Goal: Contribute content: Add original content to the website for others to see

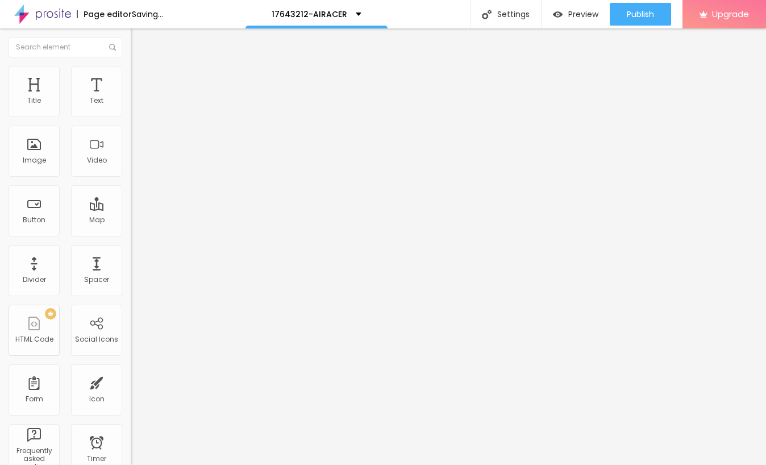
click at [131, 98] on span "Add image" at bounding box center [154, 93] width 47 height 10
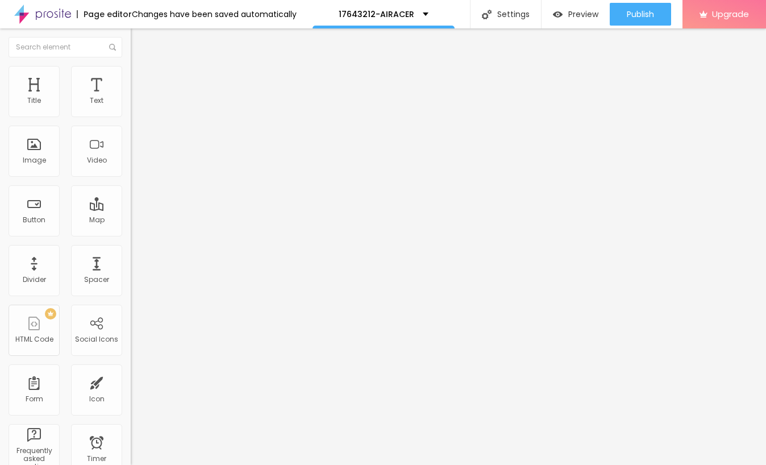
click at [200, 464] on div at bounding box center [383, 471] width 766 height 0
click at [197, 464] on div at bounding box center [383, 471] width 766 height 0
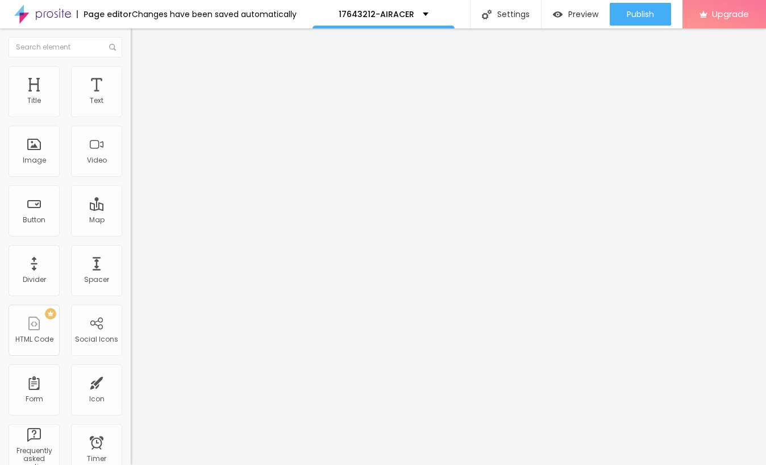
click at [191, 464] on div "Subindo 0/1 arquivos" at bounding box center [383, 468] width 766 height 7
click at [203, 464] on div "Subindo 0/1 arquivos" at bounding box center [383, 468] width 766 height 7
click at [37, 464] on div "Subindo 0/1 arquivos" at bounding box center [383, 468] width 766 height 7
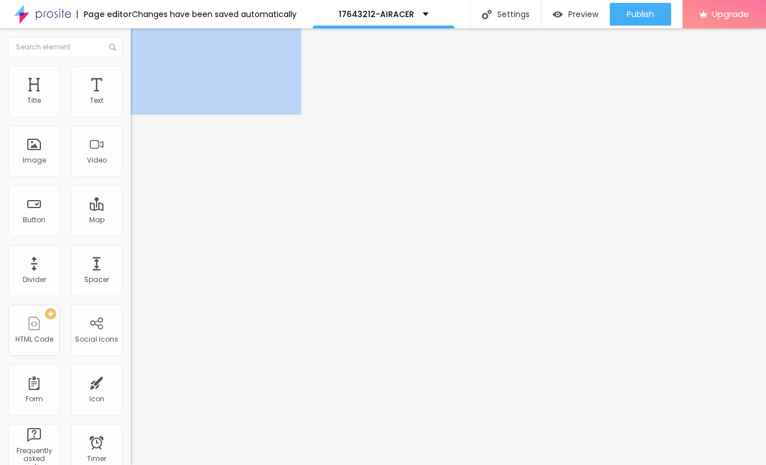
click at [131, 419] on div "Edit Image Content Style Advanced Add image Image description (Alt) Align Aspec…" at bounding box center [196, 246] width 131 height 436
click at [131, 428] on div "Edit Image Content Style Advanced Add image Image description (Alt) Align Aspec…" at bounding box center [196, 246] width 131 height 436
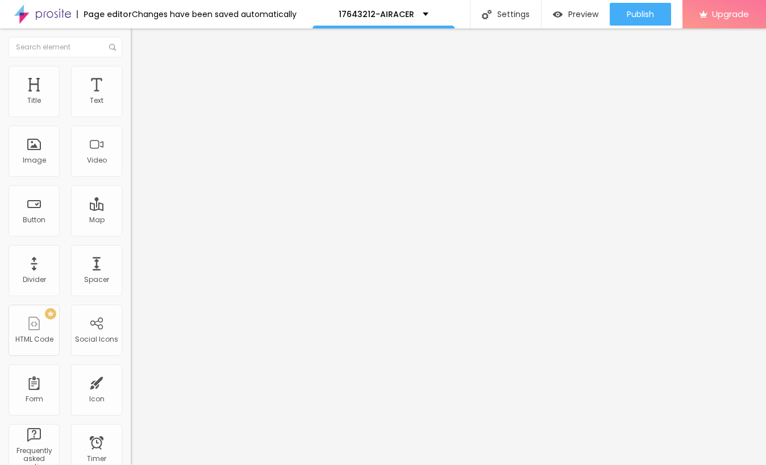
click at [79, 464] on div "Subindo 0/1 arquivos" at bounding box center [383, 468] width 766 height 7
click at [139, 41] on img "button" at bounding box center [143, 41] width 9 height 9
click at [197, 464] on div at bounding box center [383, 471] width 766 height 0
click at [173, 464] on div "Subindo 0/1 arquivos" at bounding box center [383, 468] width 766 height 7
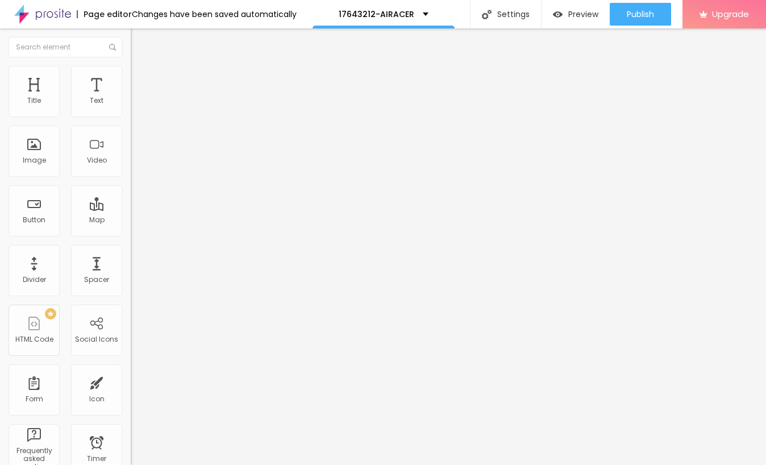
click at [169, 464] on div "Subindo 0/1 arquivos" at bounding box center [383, 468] width 766 height 7
click at [139, 42] on img "button" at bounding box center [143, 41] width 9 height 9
click at [131, 98] on span "Add image" at bounding box center [154, 93] width 47 height 10
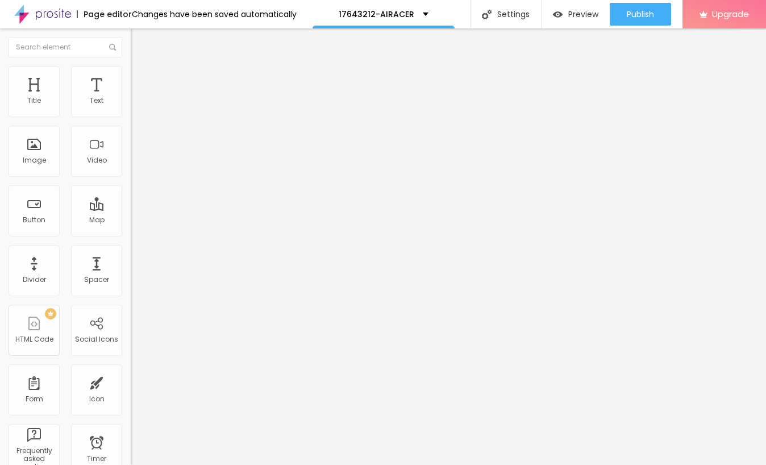
click at [131, 98] on span "Add image" at bounding box center [154, 93] width 47 height 10
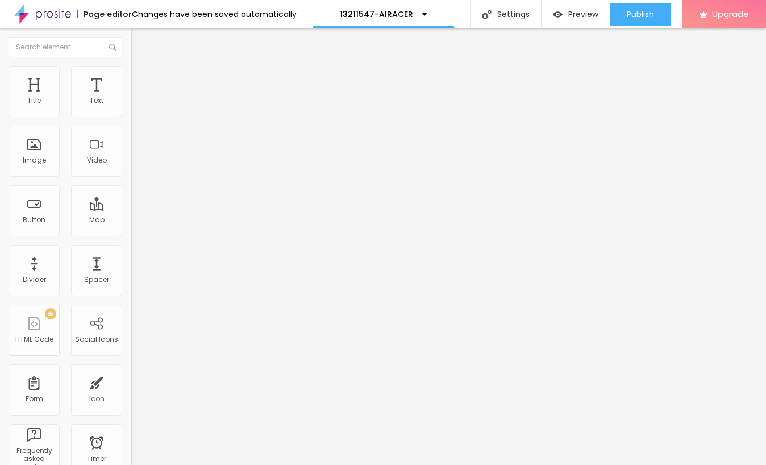
click at [131, 98] on span "Add image" at bounding box center [154, 93] width 47 height 10
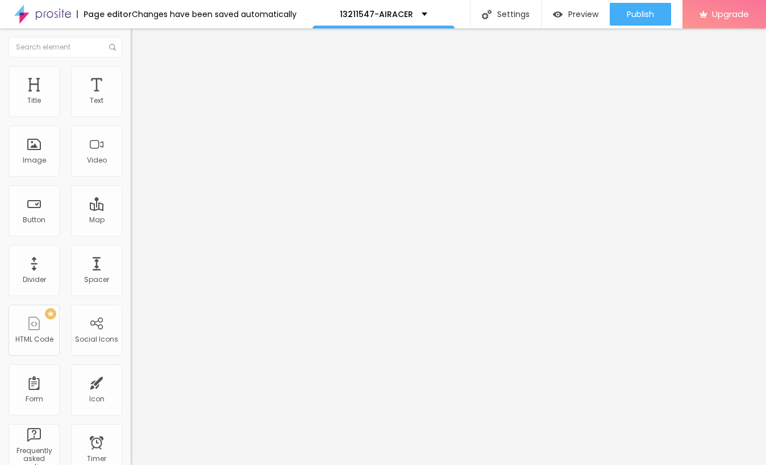
click at [131, 98] on span "Add image" at bounding box center [154, 93] width 47 height 10
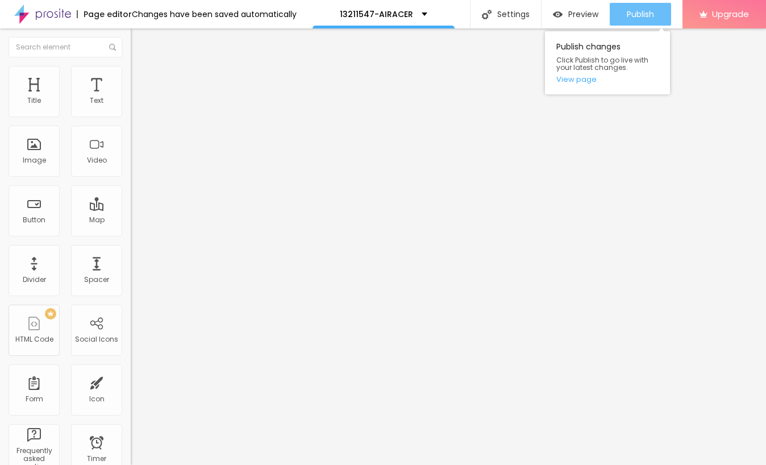
click at [642, 12] on span "Publish" at bounding box center [640, 14] width 27 height 9
click at [633, 17] on icon "button" at bounding box center [633, 17] width 0 height 0
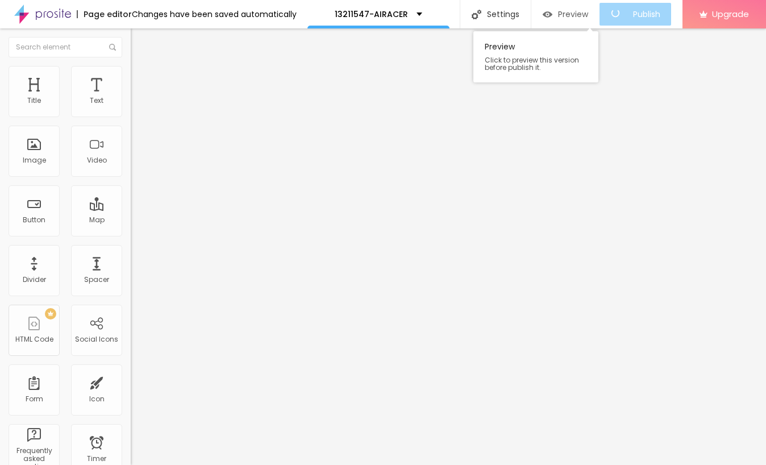
click at [570, 17] on span "Preview" at bounding box center [573, 14] width 30 height 9
